Goal: Task Accomplishment & Management: Use online tool/utility

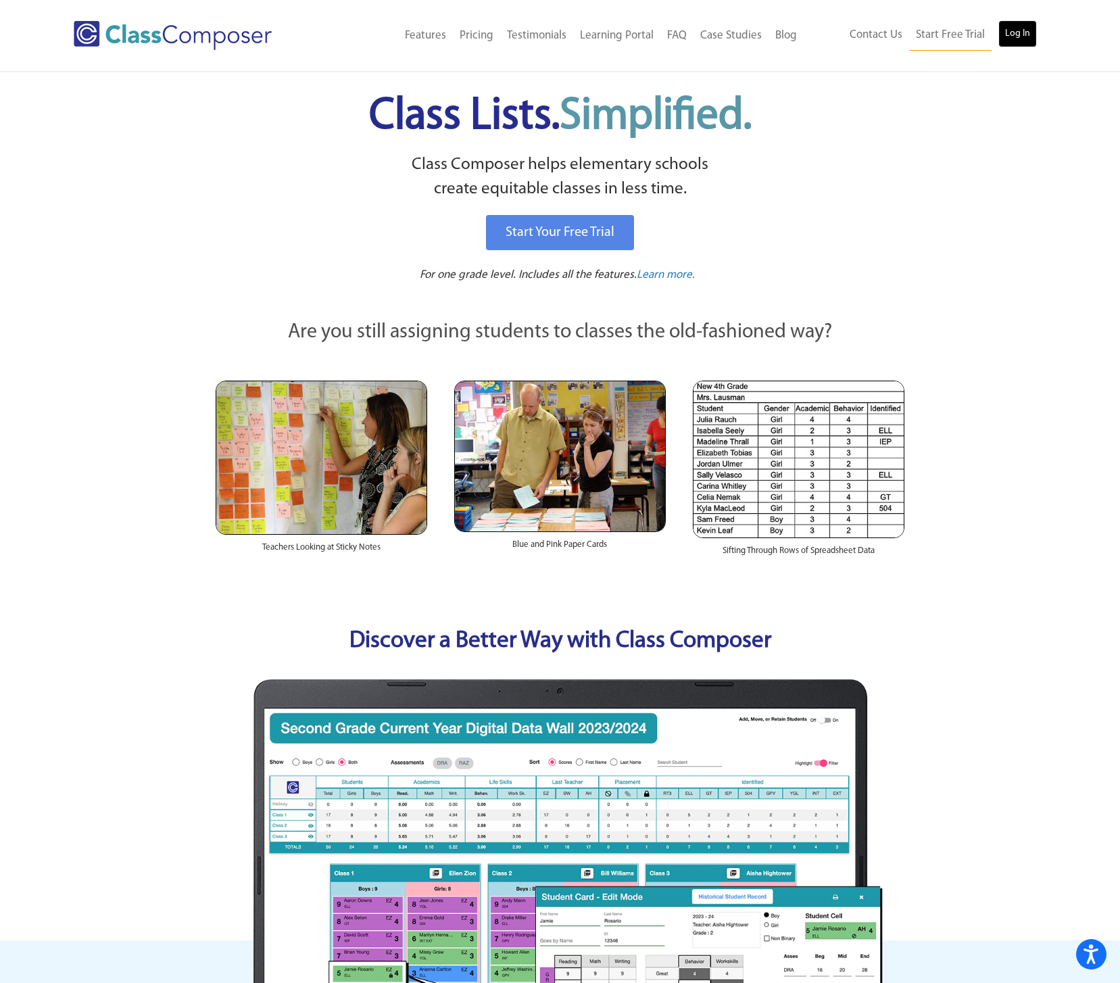
click at [1016, 26] on link "Log In" at bounding box center [1017, 33] width 39 height 27
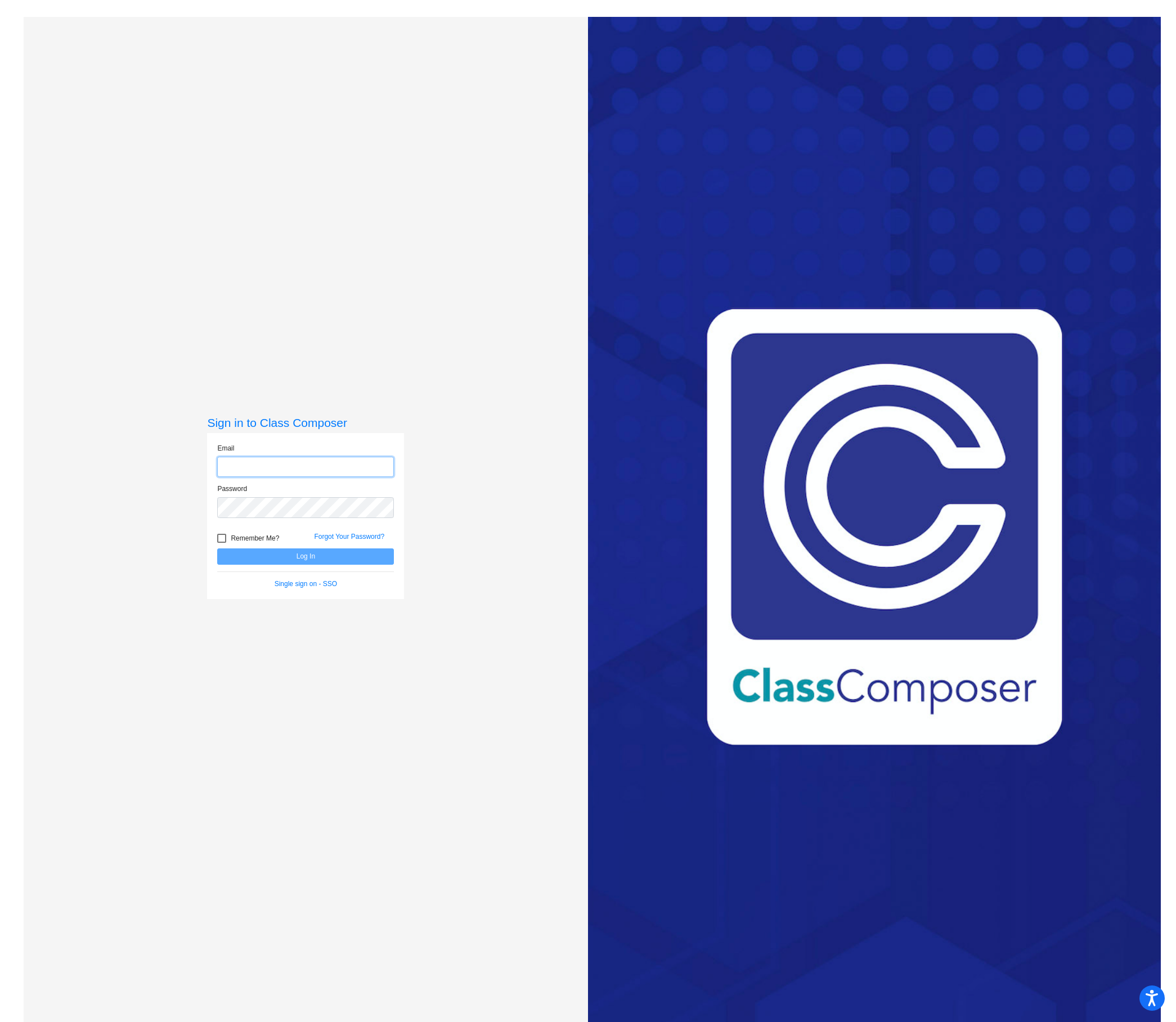
click at [332, 473] on input "email" at bounding box center [305, 467] width 176 height 21
type input "[PERSON_NAME][EMAIL_ADDRESS][PERSON_NAME][DOMAIN_NAME]"
click at [320, 558] on button "Log In" at bounding box center [305, 557] width 176 height 17
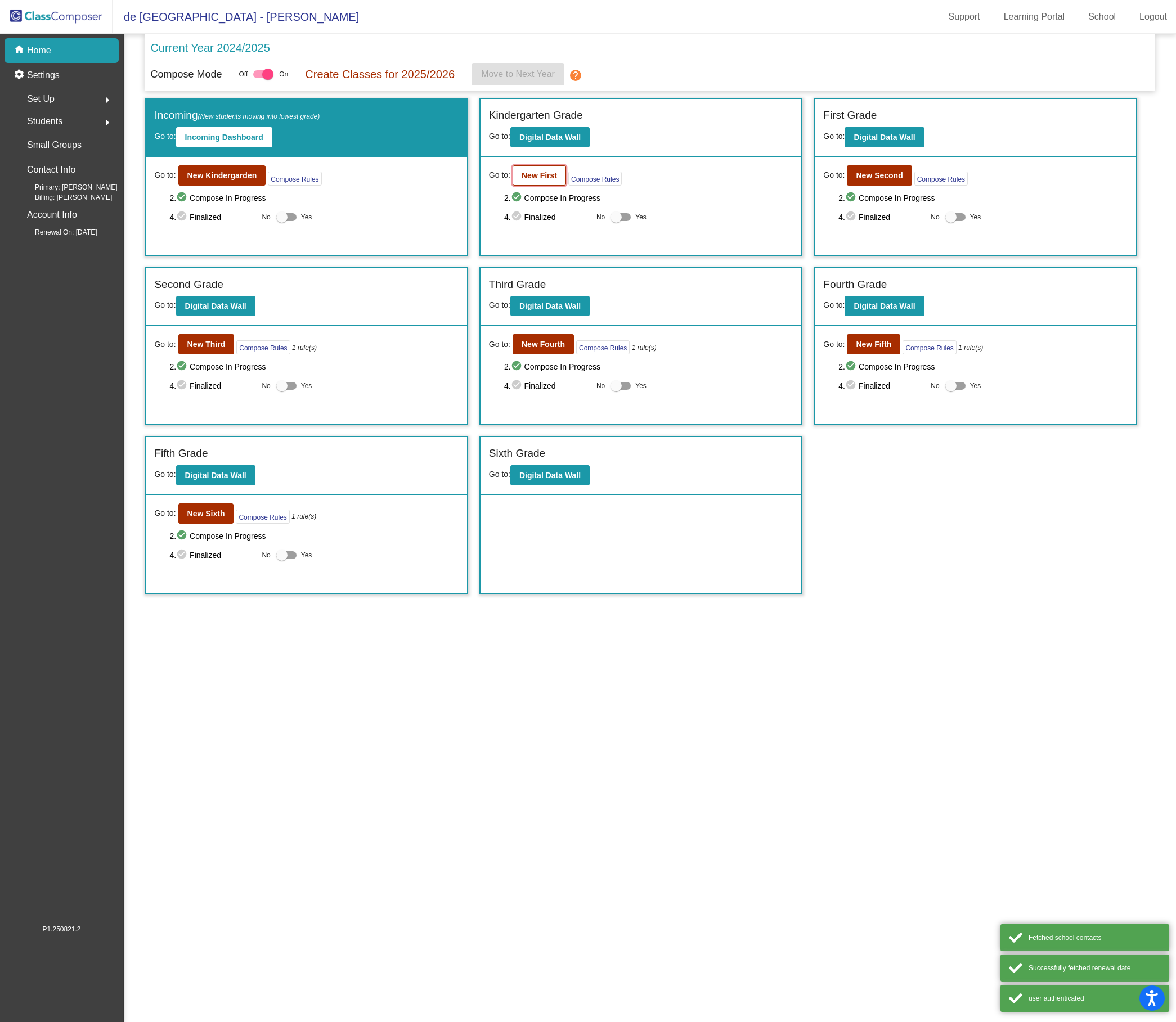
click at [549, 174] on b "New First" at bounding box center [539, 176] width 36 height 9
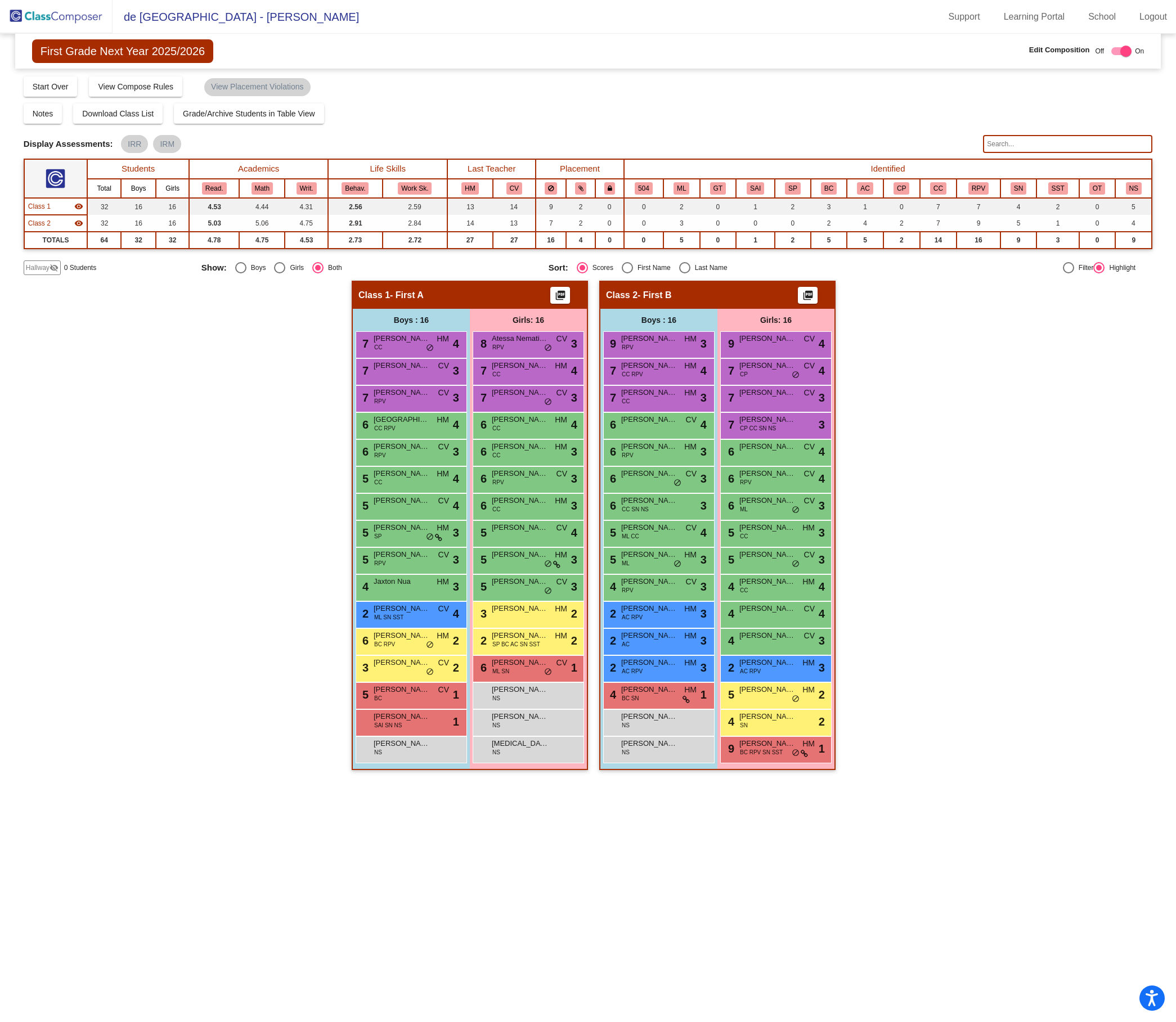
click at [1013, 143] on input "text" at bounding box center [1067, 144] width 169 height 18
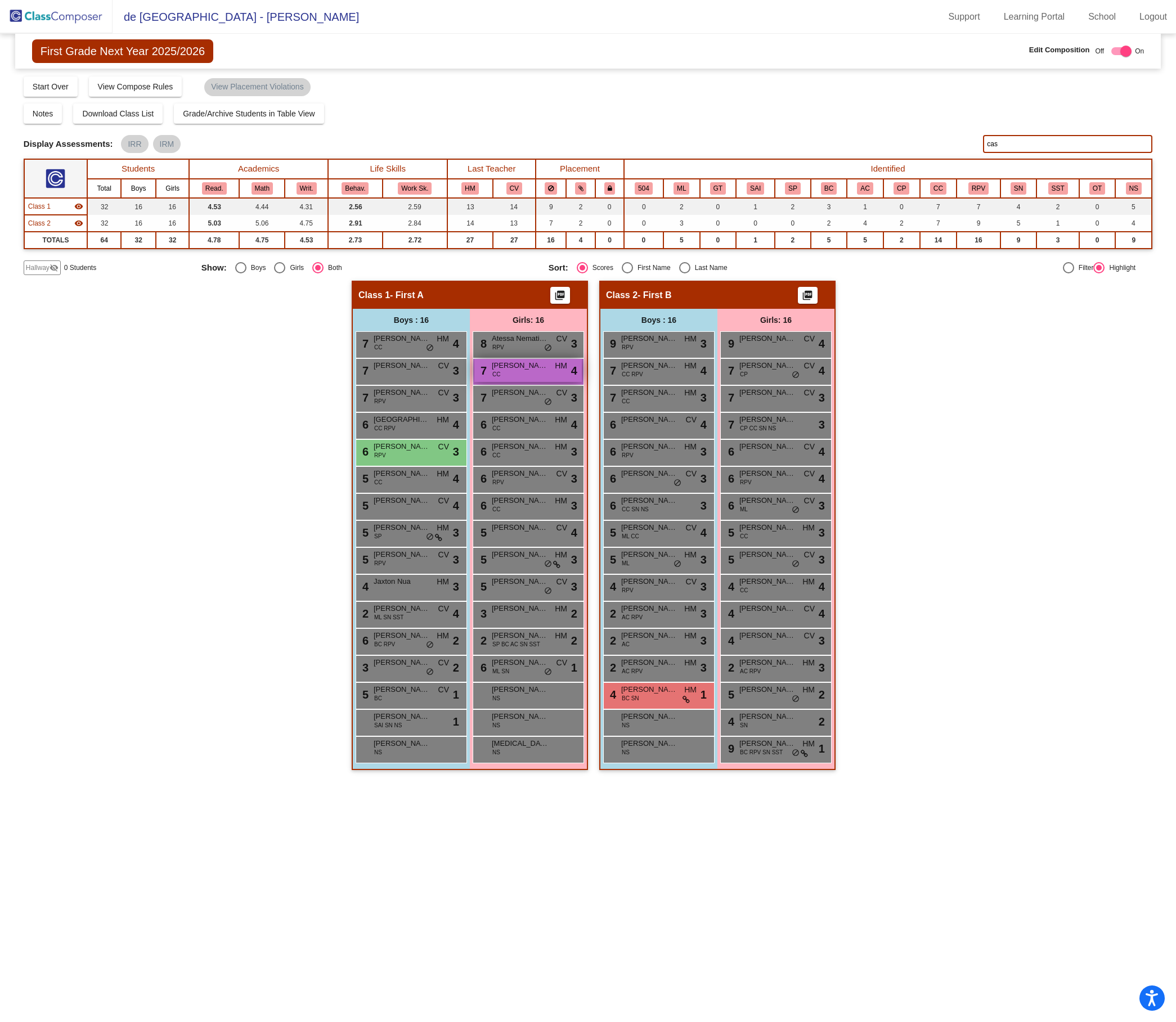
type input "cas"
click at [525, 373] on div "7 [PERSON_NAME] CC HM lock do_not_disturb_alt 4" at bounding box center [528, 370] width 107 height 23
